Goal: Find specific page/section: Find specific page/section

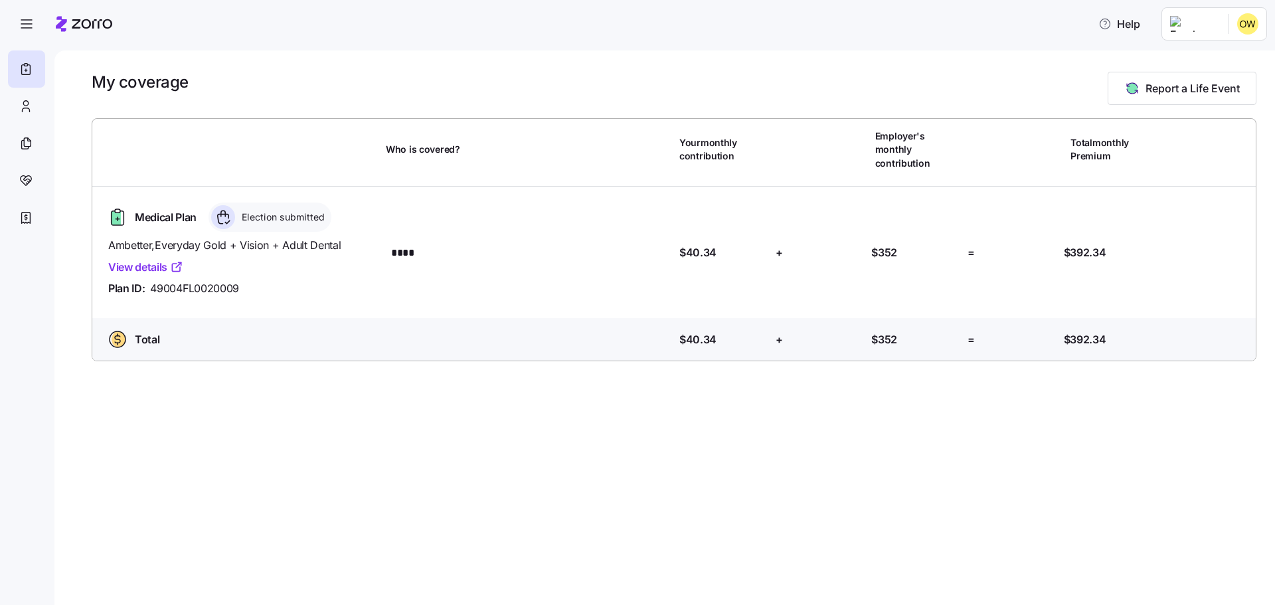
drag, startPoint x: 128, startPoint y: 264, endPoint x: 135, endPoint y: 254, distance: 11.8
click at [129, 263] on div "Ambetter , Everyday Gold + Vision + Adult Dental View details Plan ID: 49004FL0…" at bounding box center [241, 267] width 267 height 60
click at [135, 259] on link "View details" at bounding box center [145, 267] width 75 height 17
click at [37, 131] on div at bounding box center [26, 143] width 37 height 37
